Goal: Task Accomplishment & Management: Complete application form

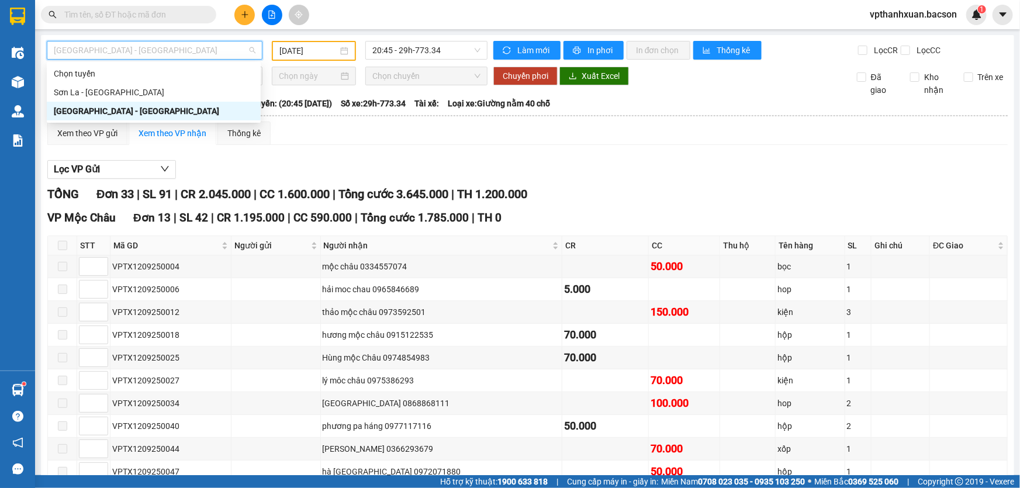
click at [243, 8] on button at bounding box center [244, 15] width 20 height 20
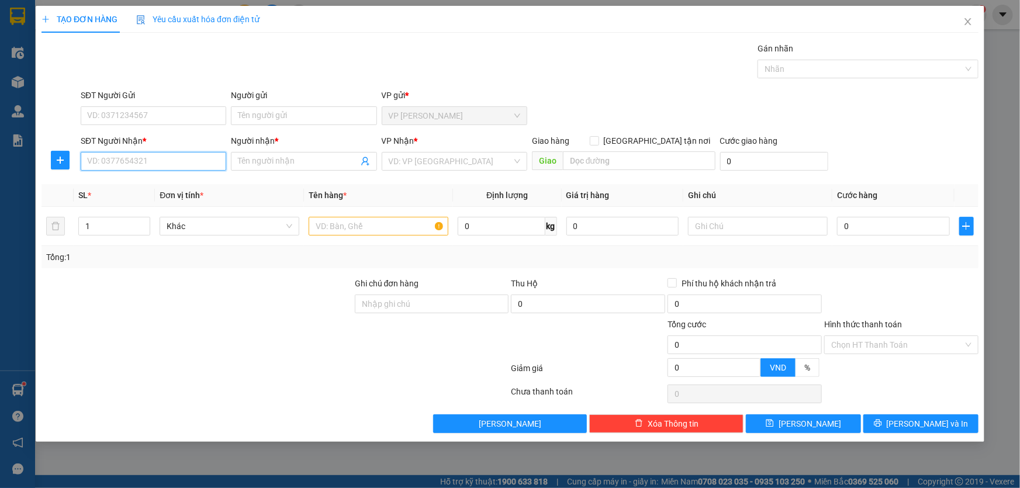
click at [168, 159] on input "SĐT Người Nhận *" at bounding box center [154, 161] width 146 height 19
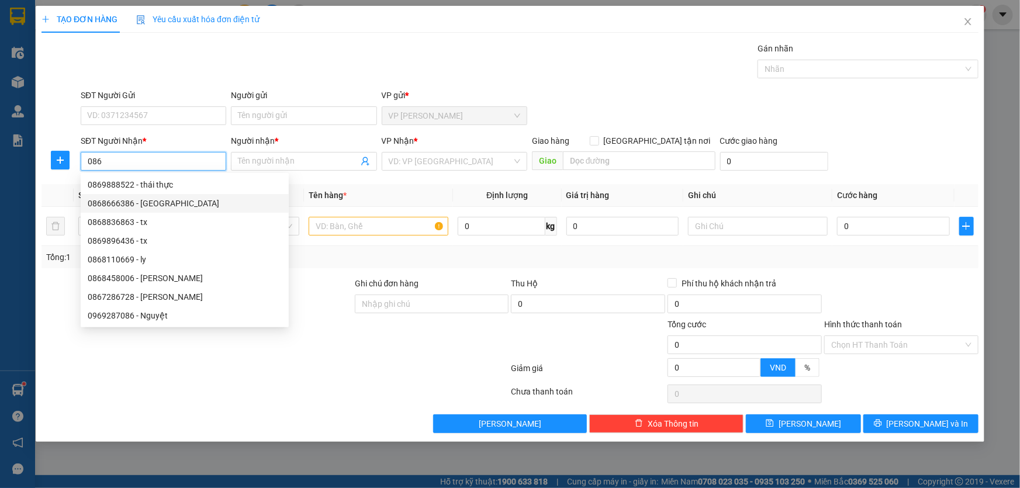
click at [150, 205] on div "0868666386 - [GEOGRAPHIC_DATA]" at bounding box center [185, 203] width 194 height 13
type input "0868666386"
type input "QUẬN SƠN"
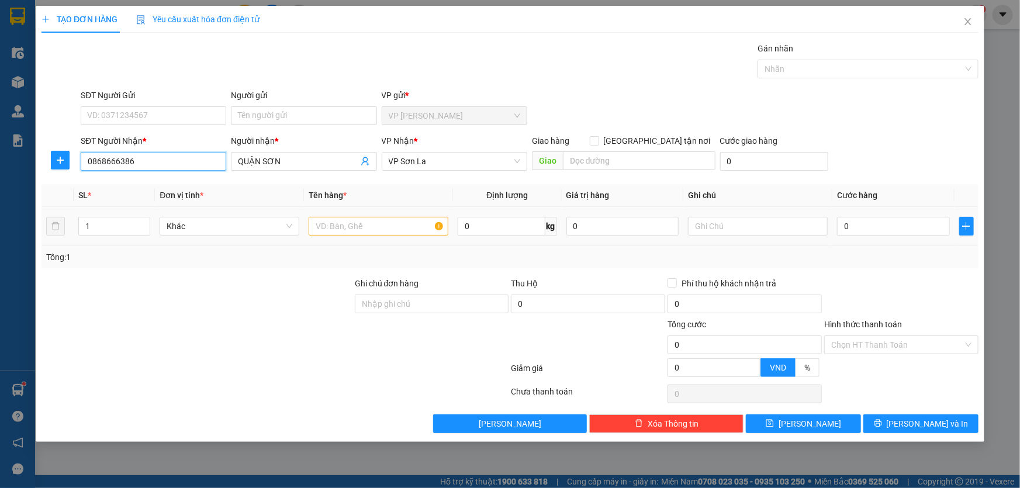
type input "0868666386"
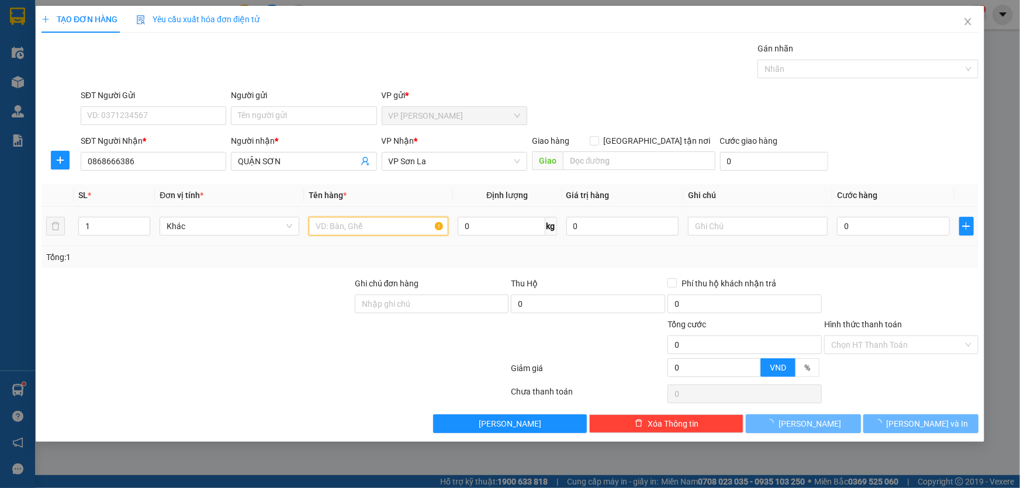
click at [359, 222] on input "text" at bounding box center [379, 226] width 140 height 19
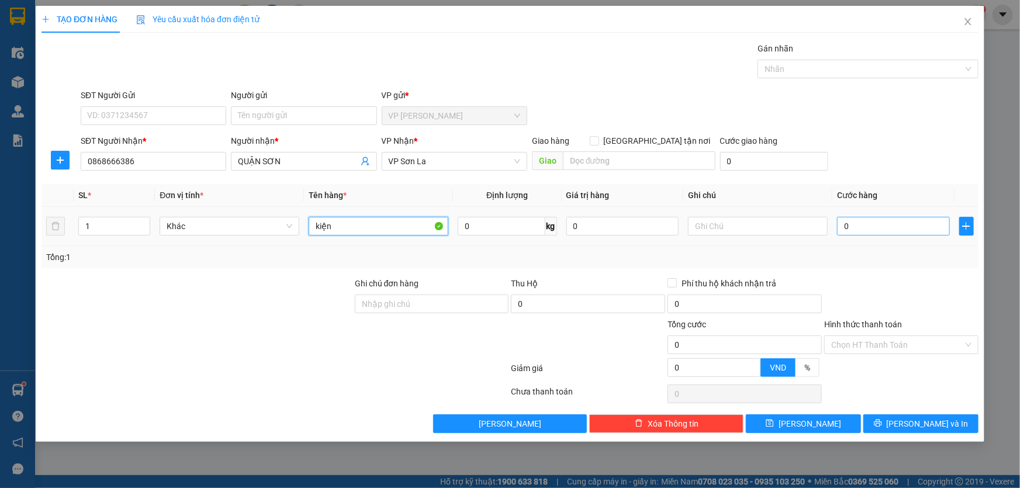
type input "kiện"
click at [898, 226] on input "0" at bounding box center [893, 226] width 113 height 19
type input "5"
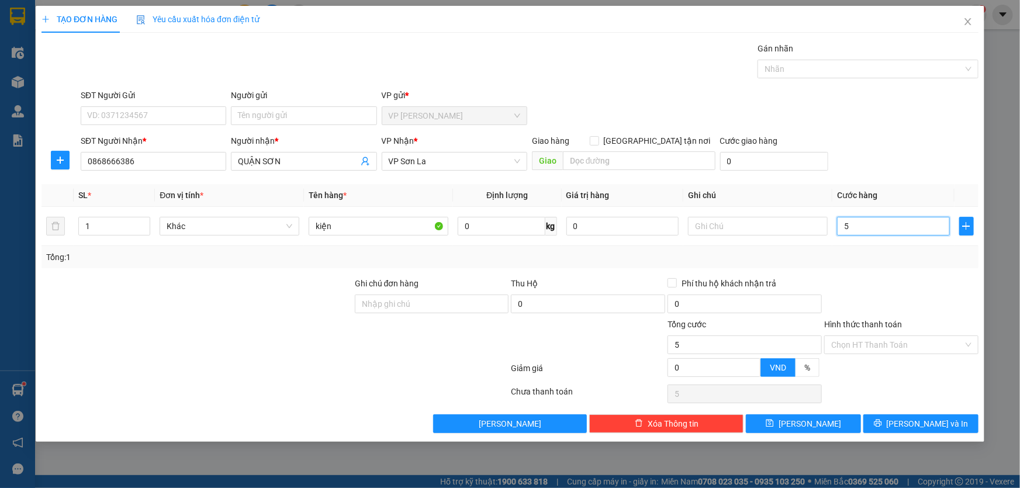
type input "50"
type input "50.000"
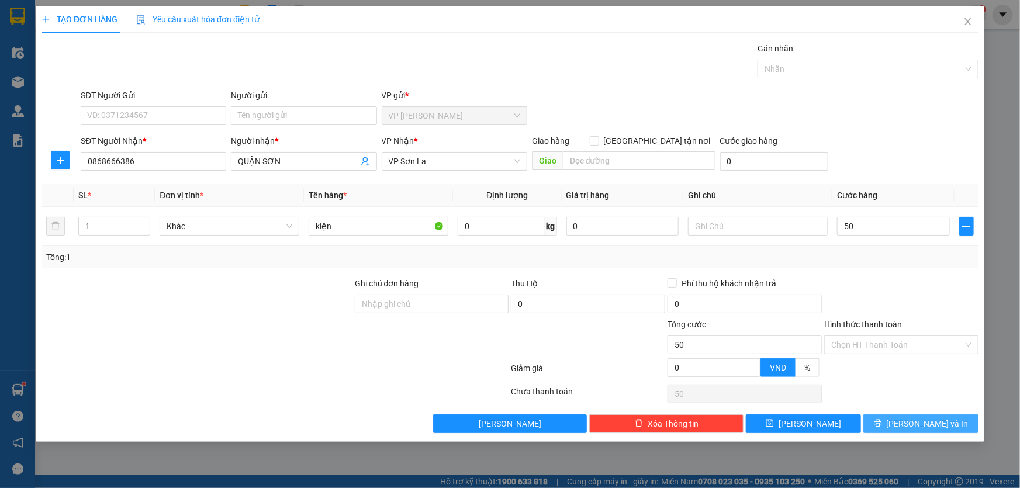
type input "50.000"
click at [920, 423] on span "[PERSON_NAME] và In" at bounding box center [928, 423] width 82 height 13
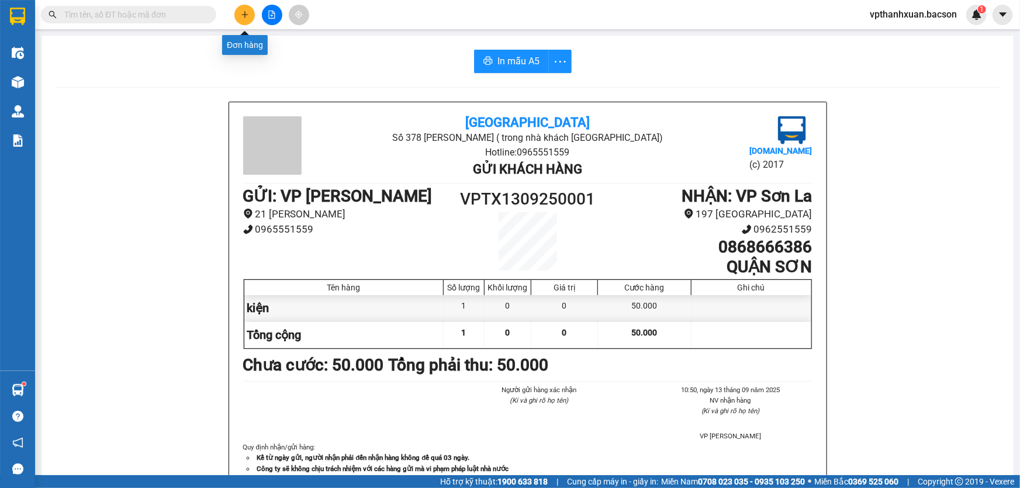
click at [247, 19] on button at bounding box center [244, 15] width 20 height 20
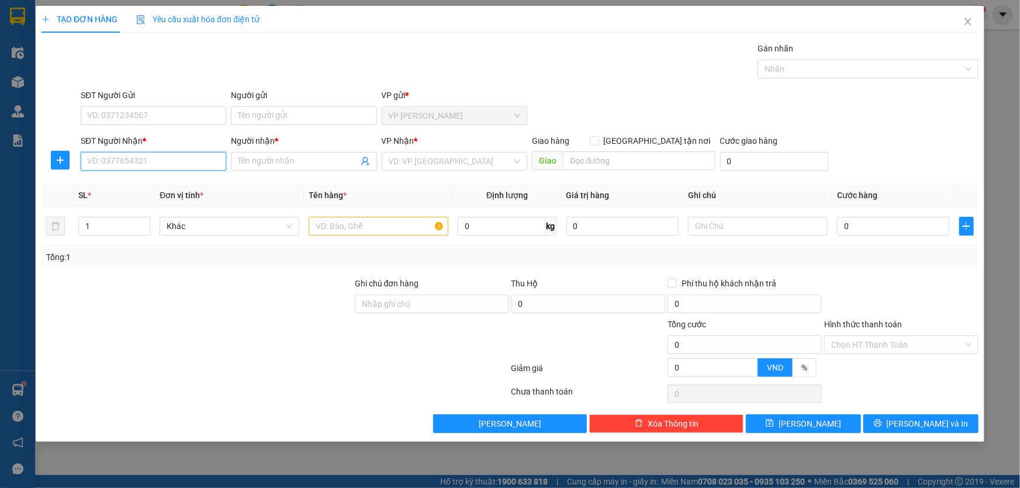
click at [152, 158] on input "SĐT Người Nhận *" at bounding box center [154, 161] width 146 height 19
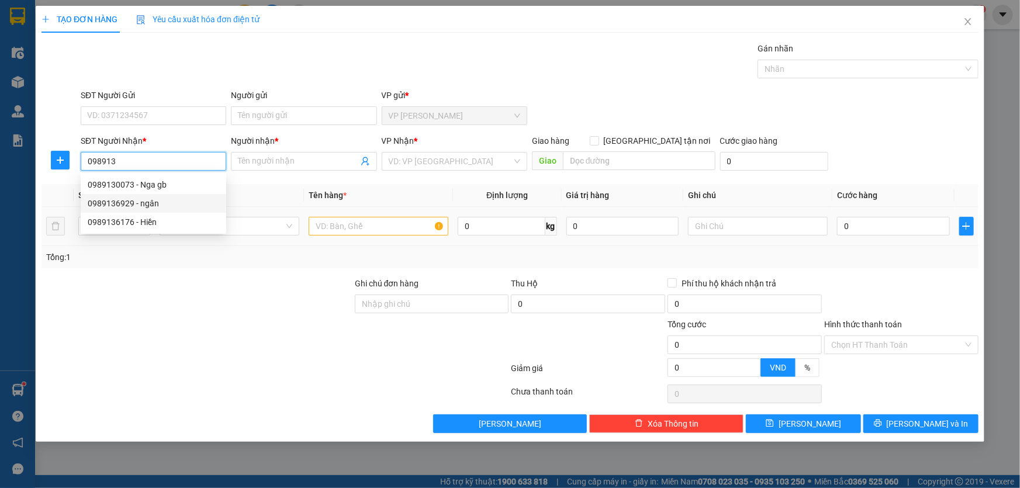
drag, startPoint x: 157, startPoint y: 204, endPoint x: 222, endPoint y: 210, distance: 64.6
click at [158, 203] on div "0989136929 - ngân" at bounding box center [154, 203] width 132 height 13
type input "0989136929"
type input "ngân"
type input "0989136929"
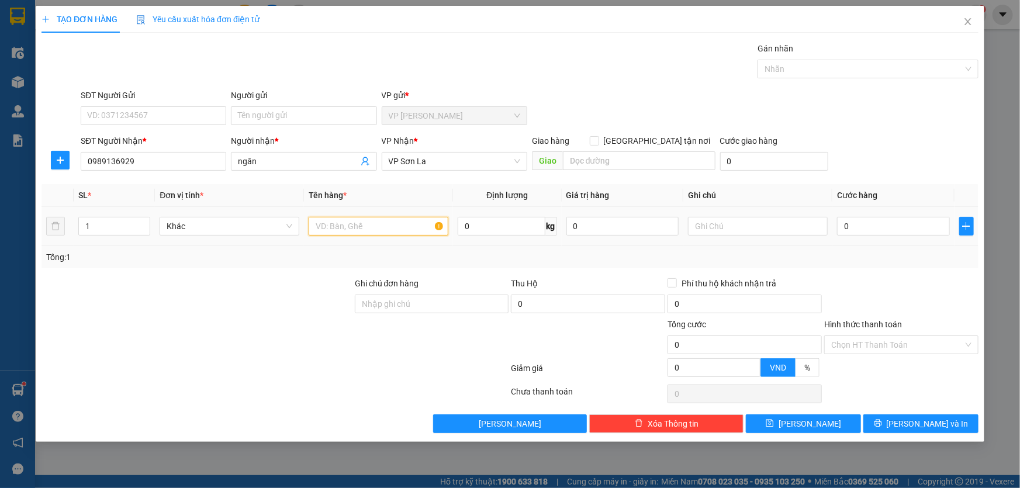
click at [327, 232] on input "text" at bounding box center [379, 226] width 140 height 19
type input "hoopj"
click at [851, 224] on input "0" at bounding box center [893, 226] width 113 height 19
type input "5"
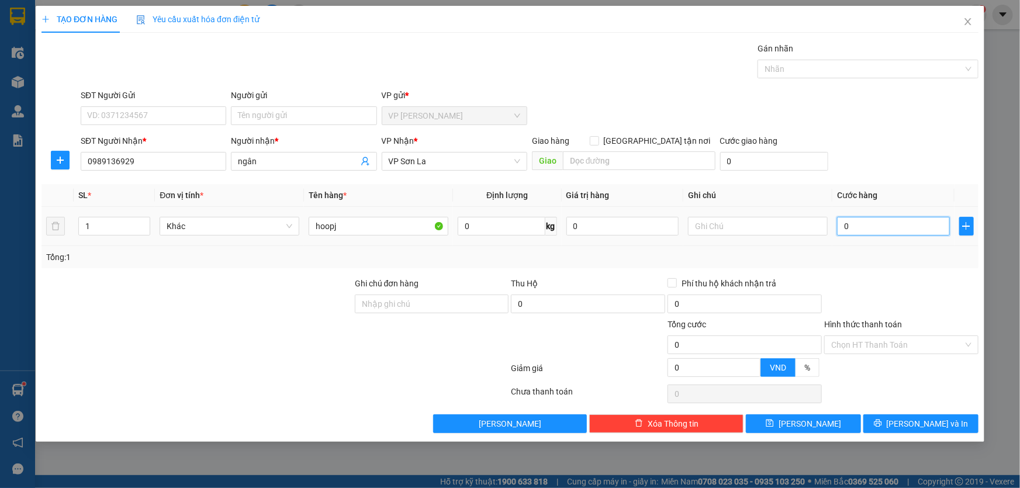
type input "5"
type input "50"
type input "50.000"
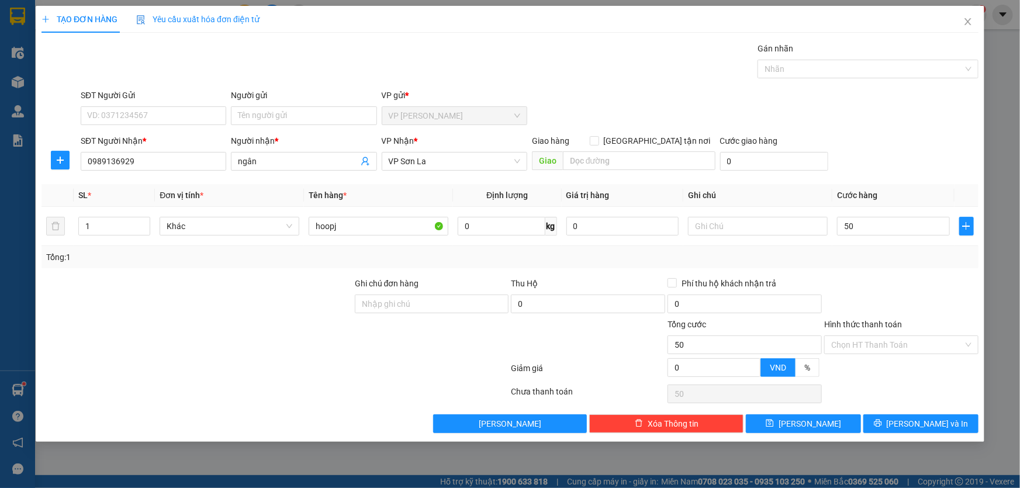
type input "50.000"
drag, startPoint x: 908, startPoint y: 170, endPoint x: 910, endPoint y: 228, distance: 58.5
click at [909, 172] on div "SĐT Người Nhận * 0989136929 Người nhận * ngân VP Nhận * VP Sơn La Giao hàng Gia…" at bounding box center [529, 154] width 903 height 41
click at [890, 230] on input "50.000" at bounding box center [893, 226] width 113 height 19
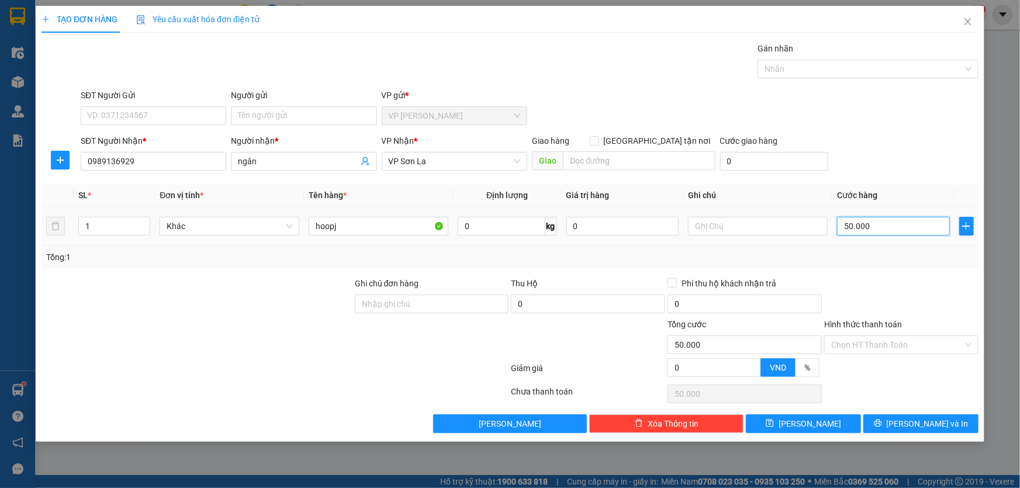
type input "7"
type input "70"
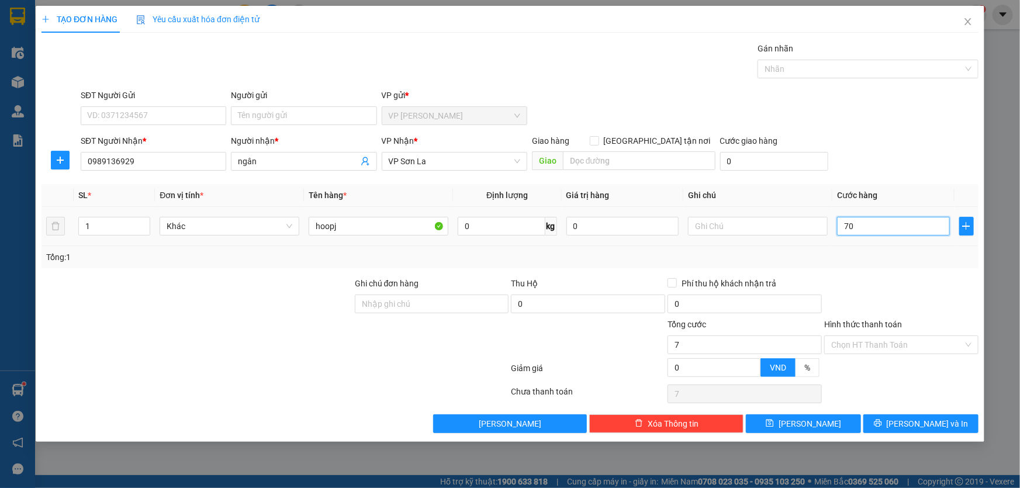
type input "70"
type input "70.000"
click at [896, 352] on input "Hình thức thanh toán" at bounding box center [897, 345] width 132 height 18
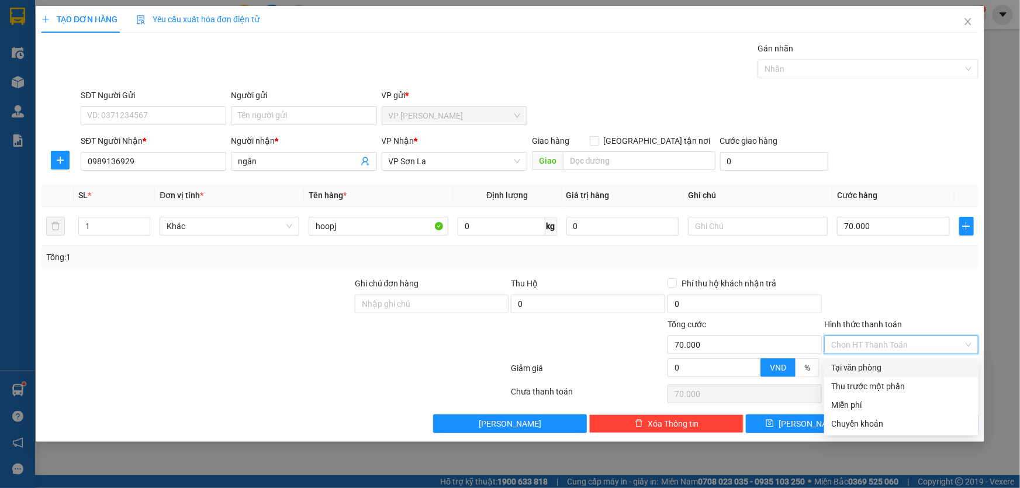
drag, startPoint x: 889, startPoint y: 367, endPoint x: 889, endPoint y: 374, distance: 7.6
click at [889, 368] on div "Tại văn phòng" at bounding box center [901, 367] width 140 height 13
type input "0"
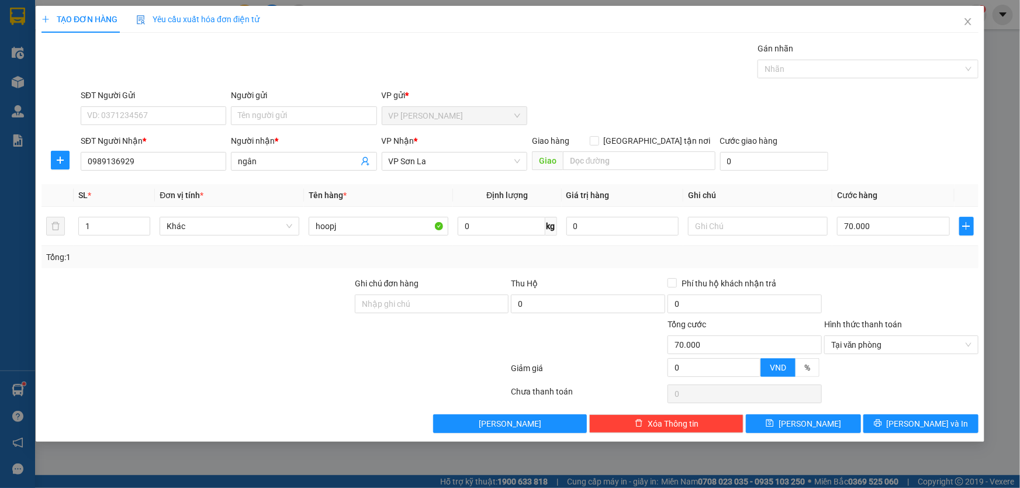
click at [911, 433] on div "TẠO ĐƠN HÀNG Yêu cầu xuất hóa đơn điện tử Transit Pickup Surcharge Ids Transit …" at bounding box center [510, 224] width 949 height 436
click at [911, 424] on span "[PERSON_NAME] và In" at bounding box center [928, 423] width 82 height 13
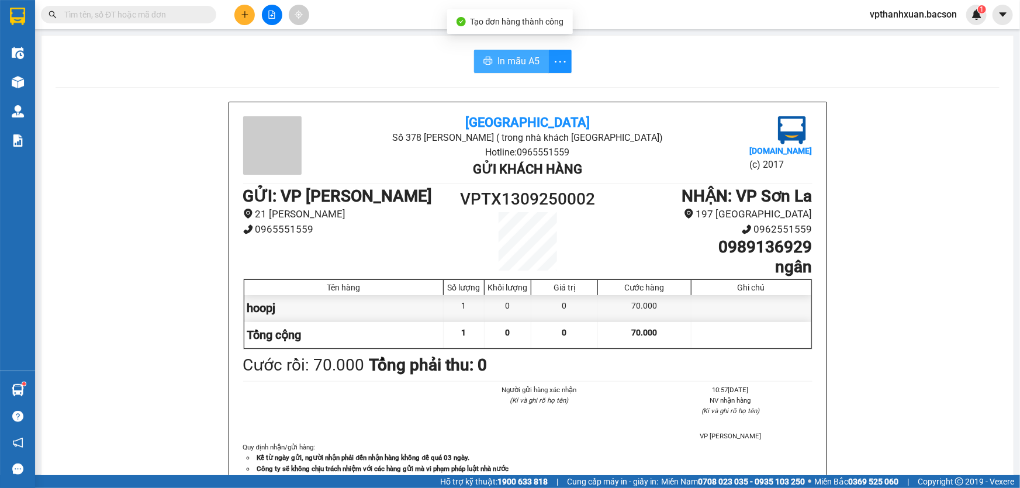
click at [514, 58] on span "In mẫu A5" at bounding box center [519, 61] width 42 height 15
